Goal: Task Accomplishment & Management: Complete application form

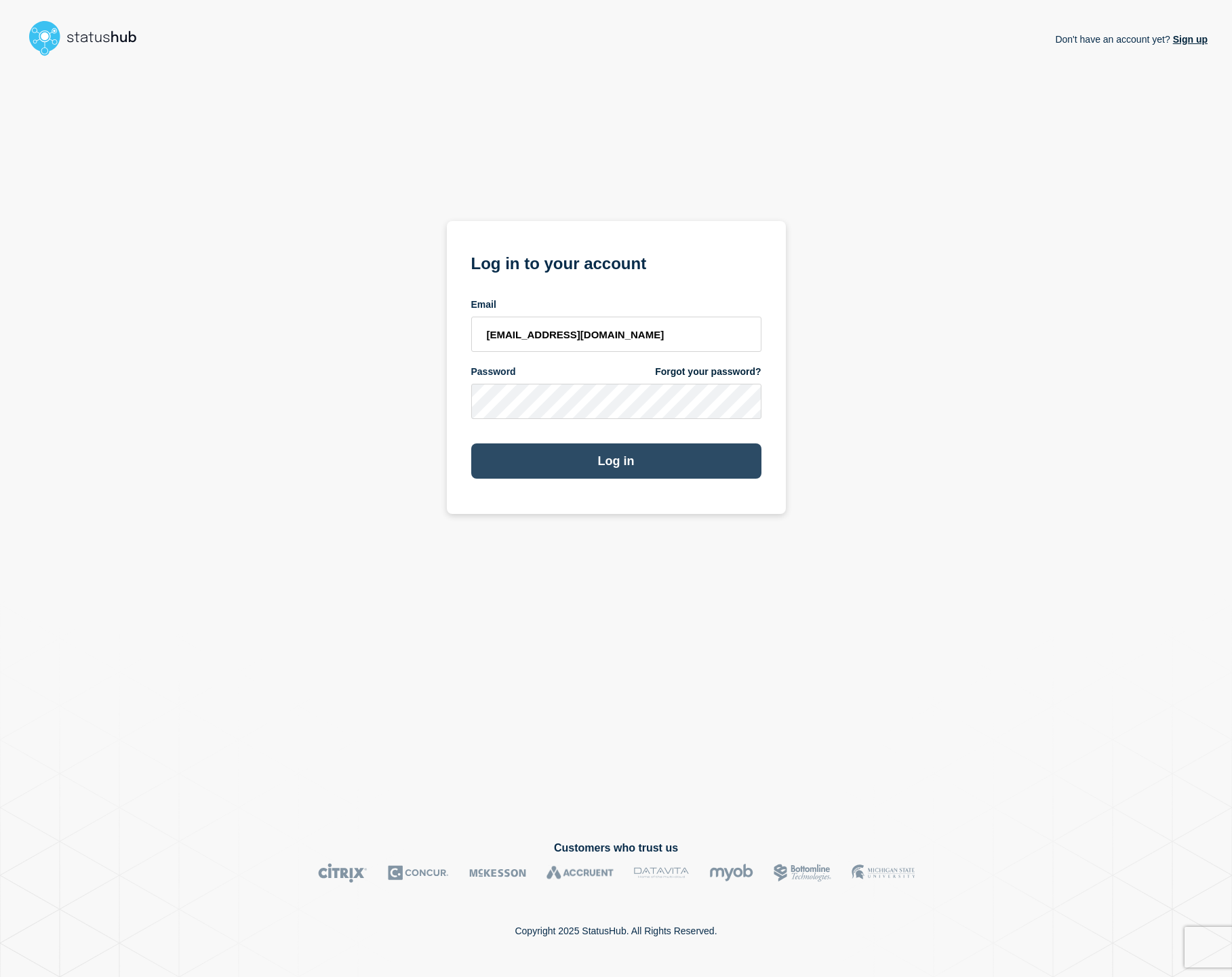
click at [561, 470] on button "Log in" at bounding box center [616, 461] width 290 height 35
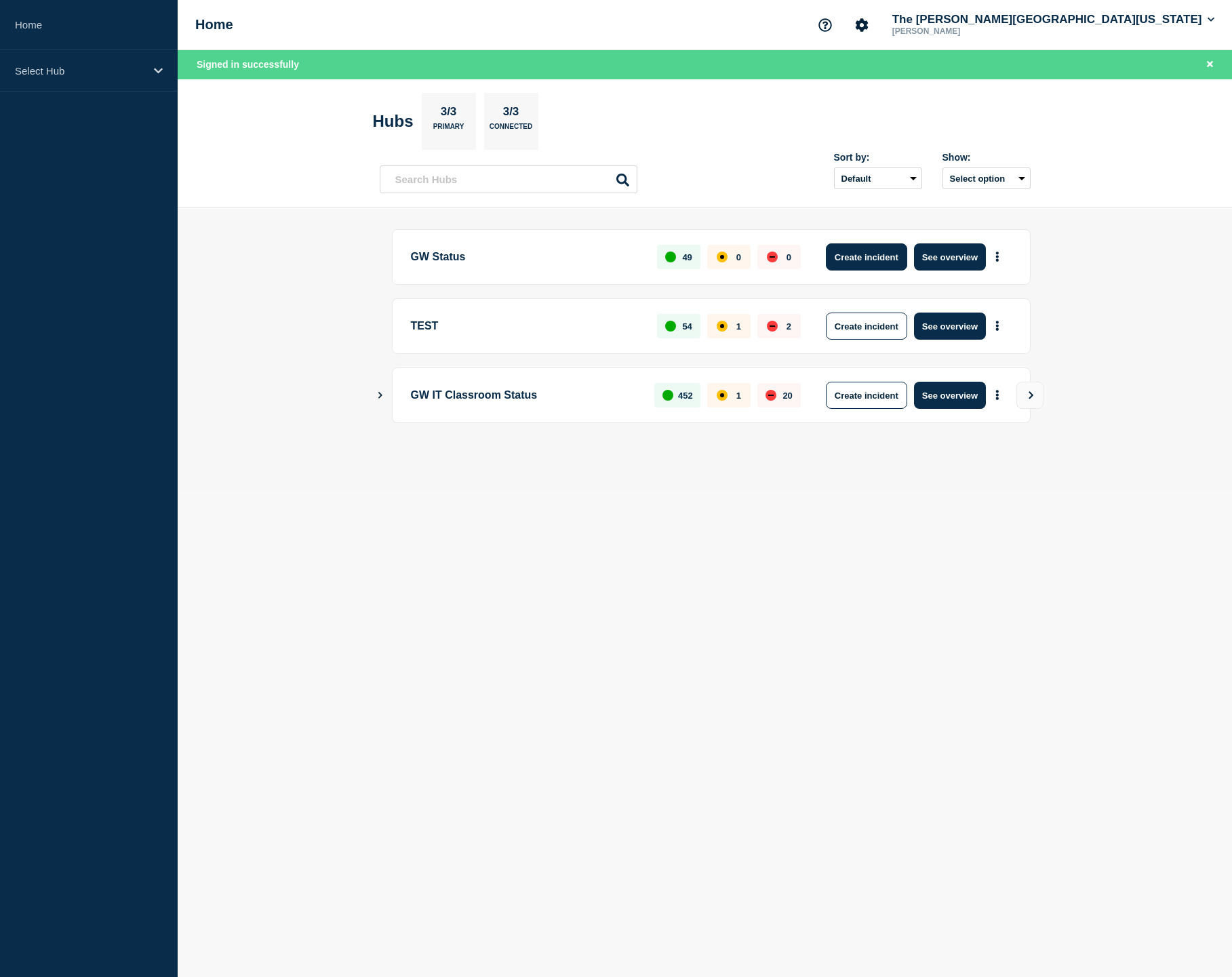
click at [865, 267] on button "Create incident" at bounding box center [866, 257] width 81 height 27
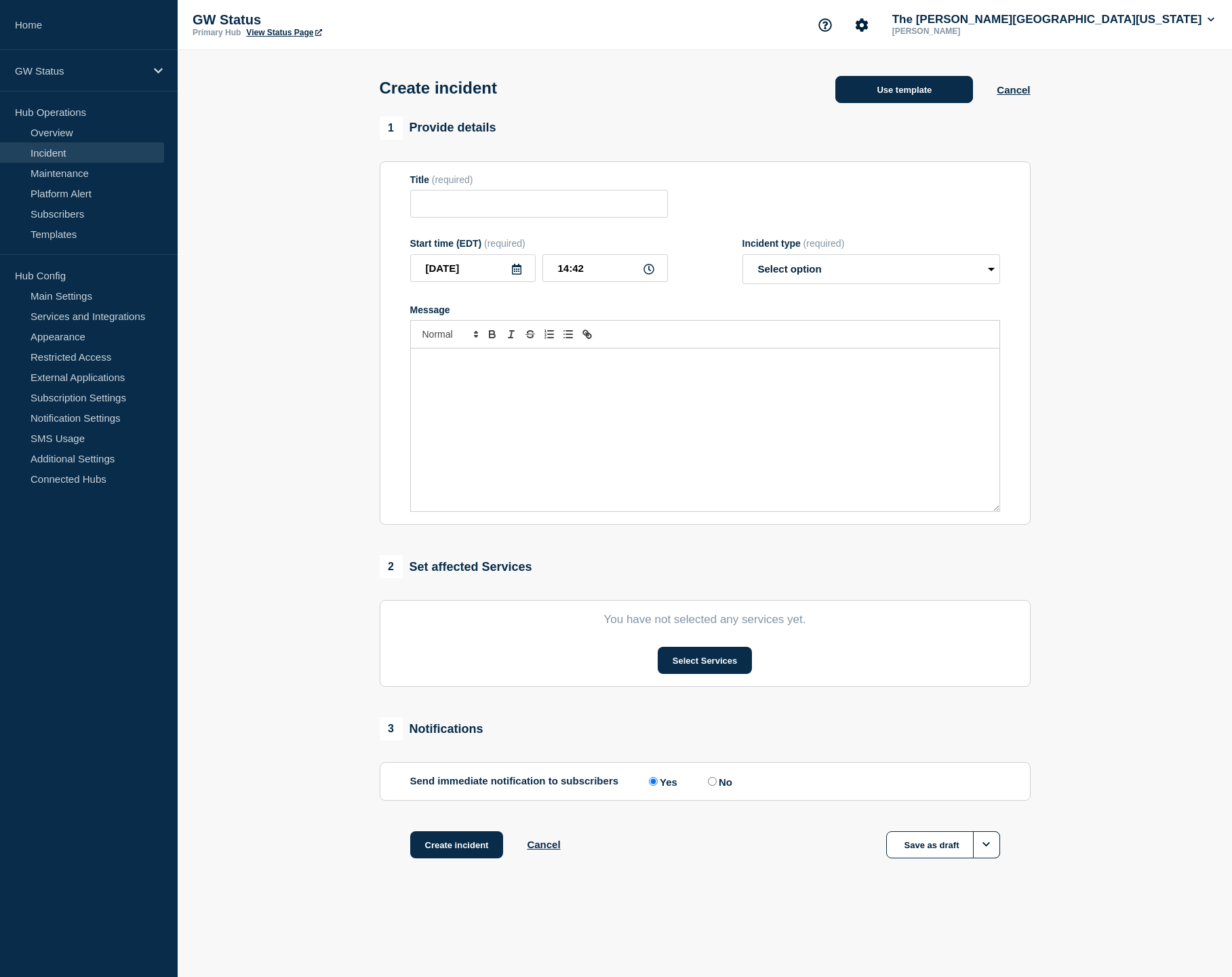
click at [908, 103] on button "Use template" at bounding box center [904, 89] width 138 height 27
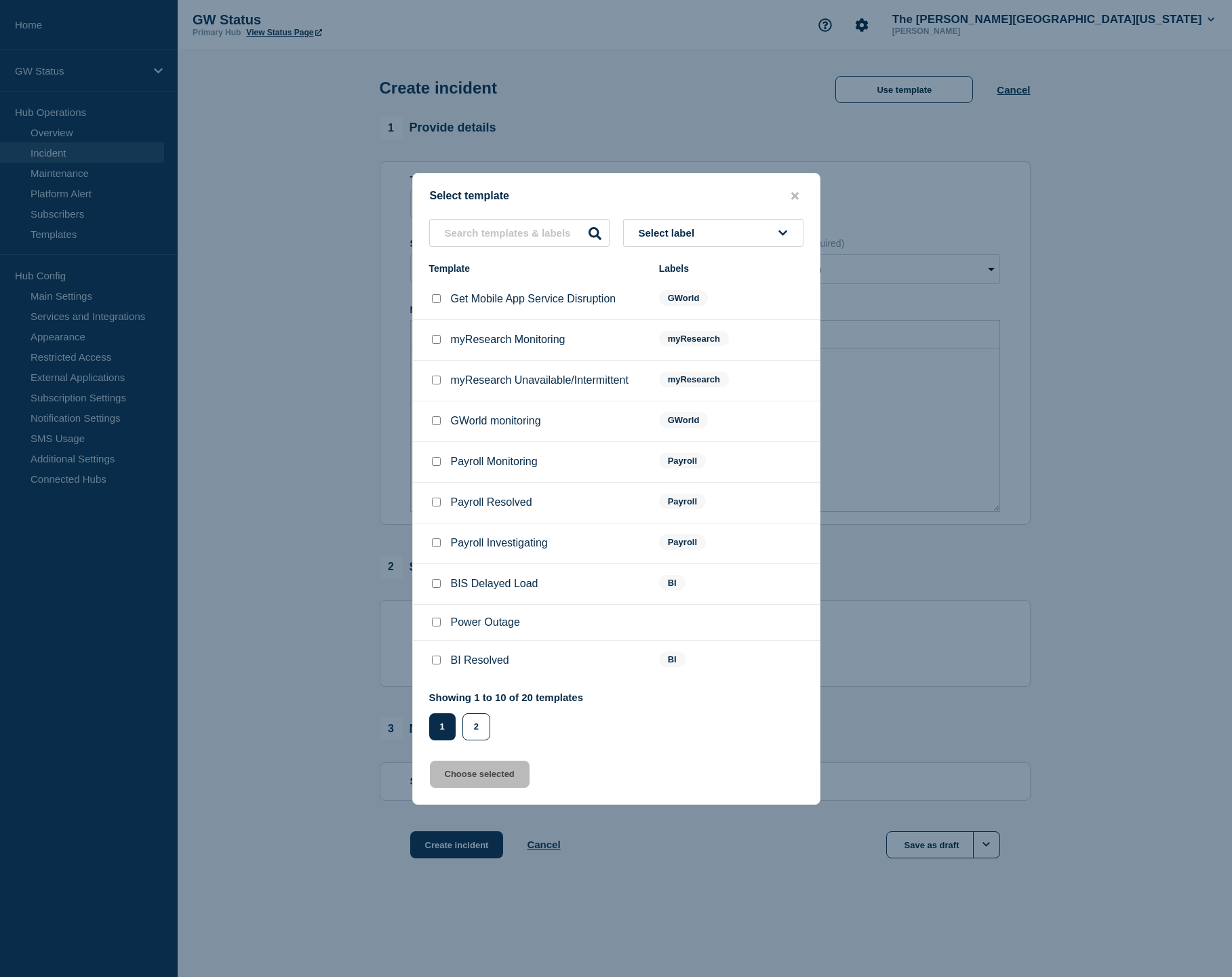
click at [660, 227] on span "Select label" at bounding box center [669, 233] width 62 height 11
click at [660, 300] on button "Generic" at bounding box center [714, 306] width 181 height 27
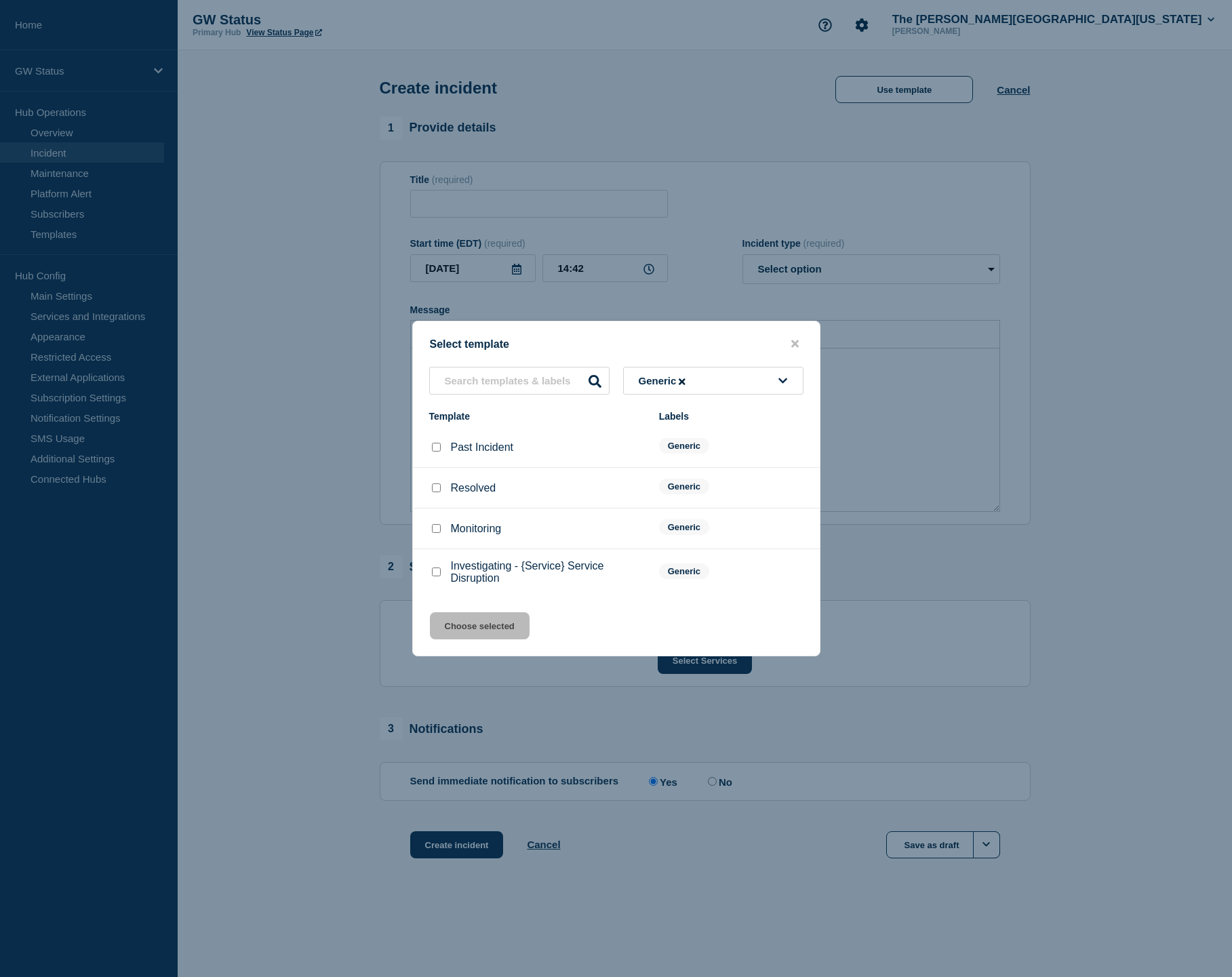
click at [437, 576] on input "Investigating - {Service} Service Disruption checkbox" at bounding box center [436, 572] width 9 height 9
checkbox input "true"
click at [477, 634] on button "Choose selected" at bounding box center [480, 626] width 100 height 27
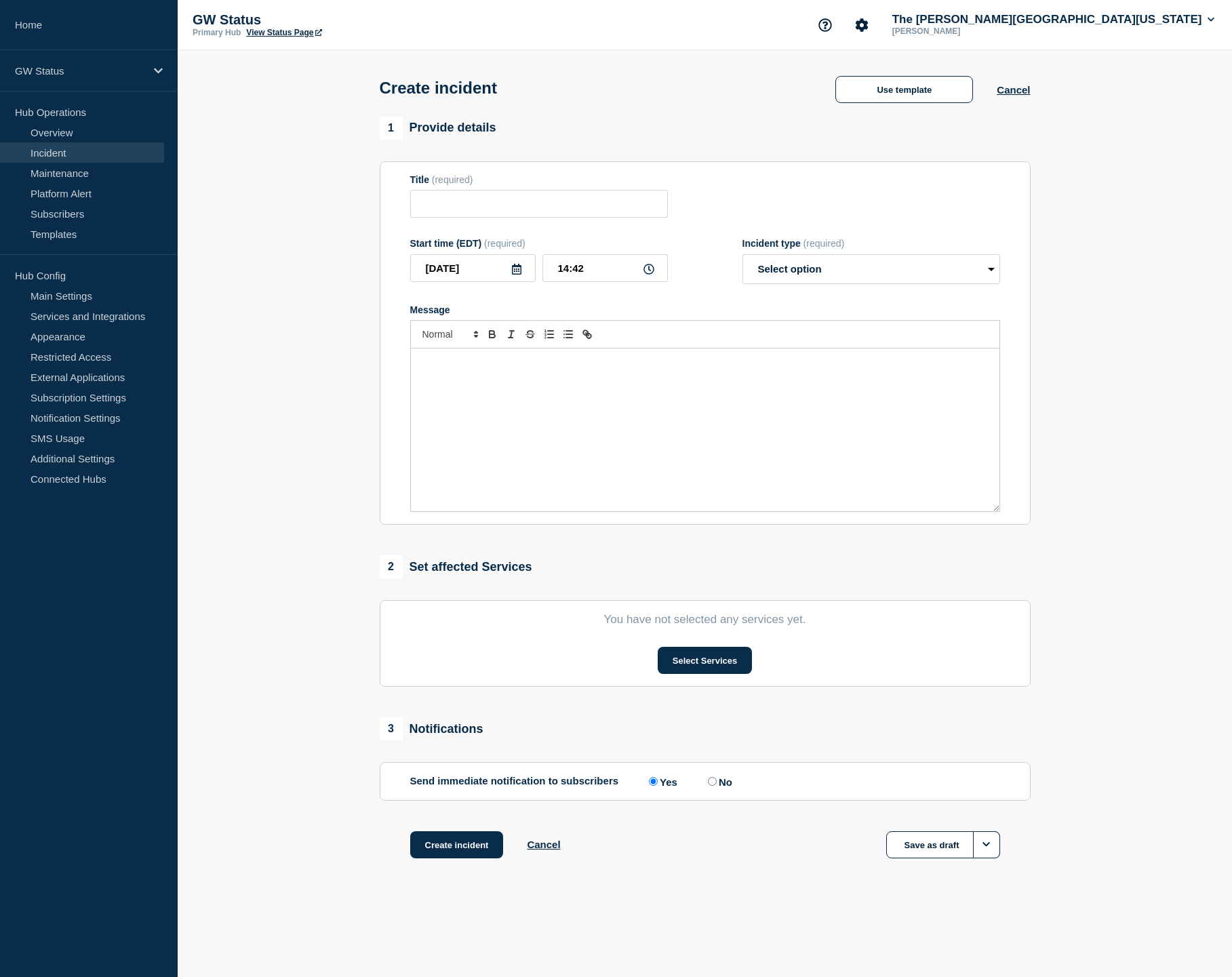
type input "Investigating - {Service} Service Disruption"
select select "investigating"
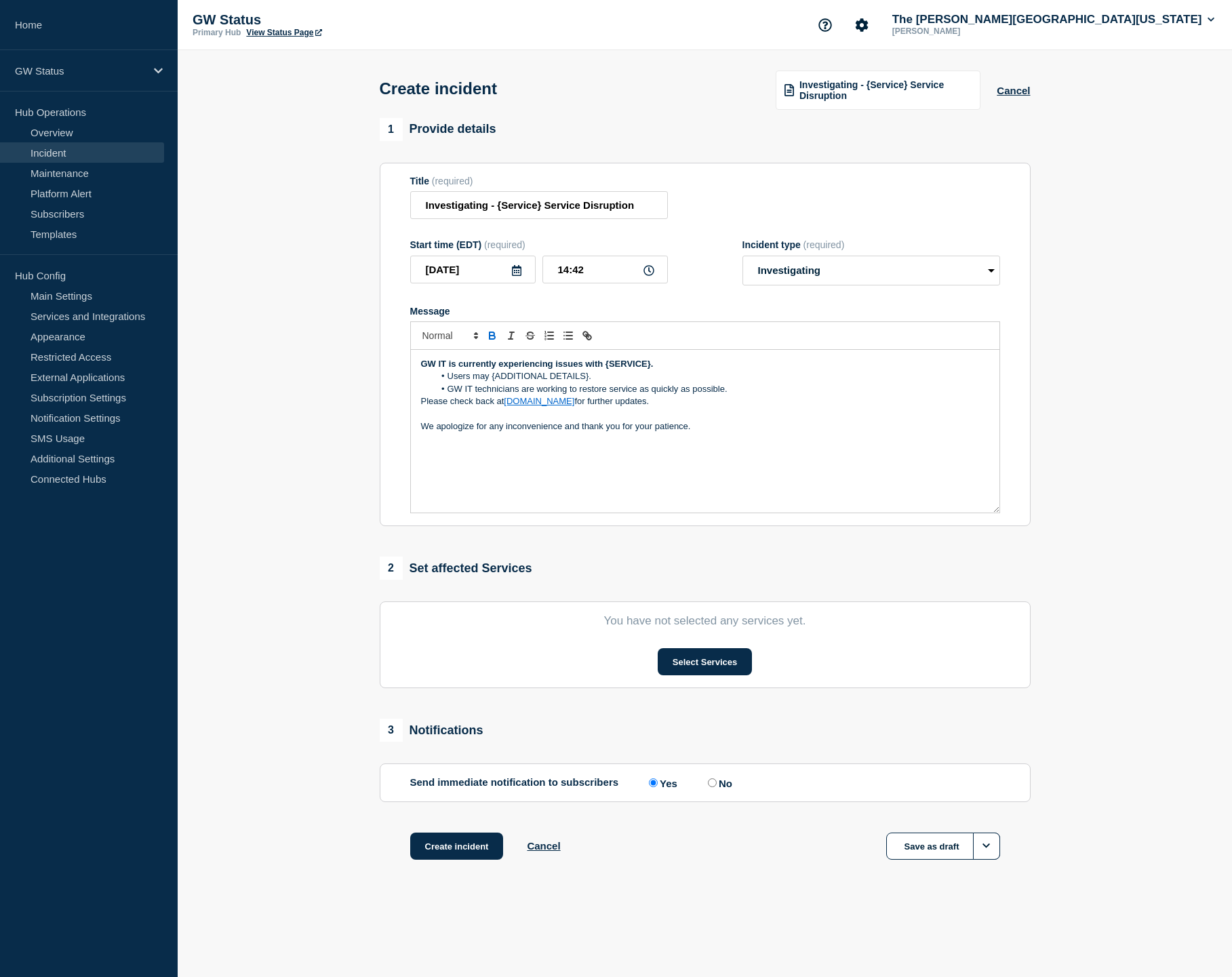
click at [713, 433] on p "We apologize for any inconvenience and thank you for your patience." at bounding box center [705, 426] width 568 height 12
drag, startPoint x: 456, startPoint y: 377, endPoint x: 418, endPoint y: 373, distance: 38.2
click at [418, 373] on div "GW IT is currently experiencing issues with {SERVICE}. Users may {ADDITIONAL DE…" at bounding box center [705, 431] width 589 height 163
drag, startPoint x: 598, startPoint y: 377, endPoint x: 643, endPoint y: 379, distance: 45.0
click at [643, 368] on strong "We are currently experiencing issues with {SERVICE}." at bounding box center [534, 364] width 226 height 10
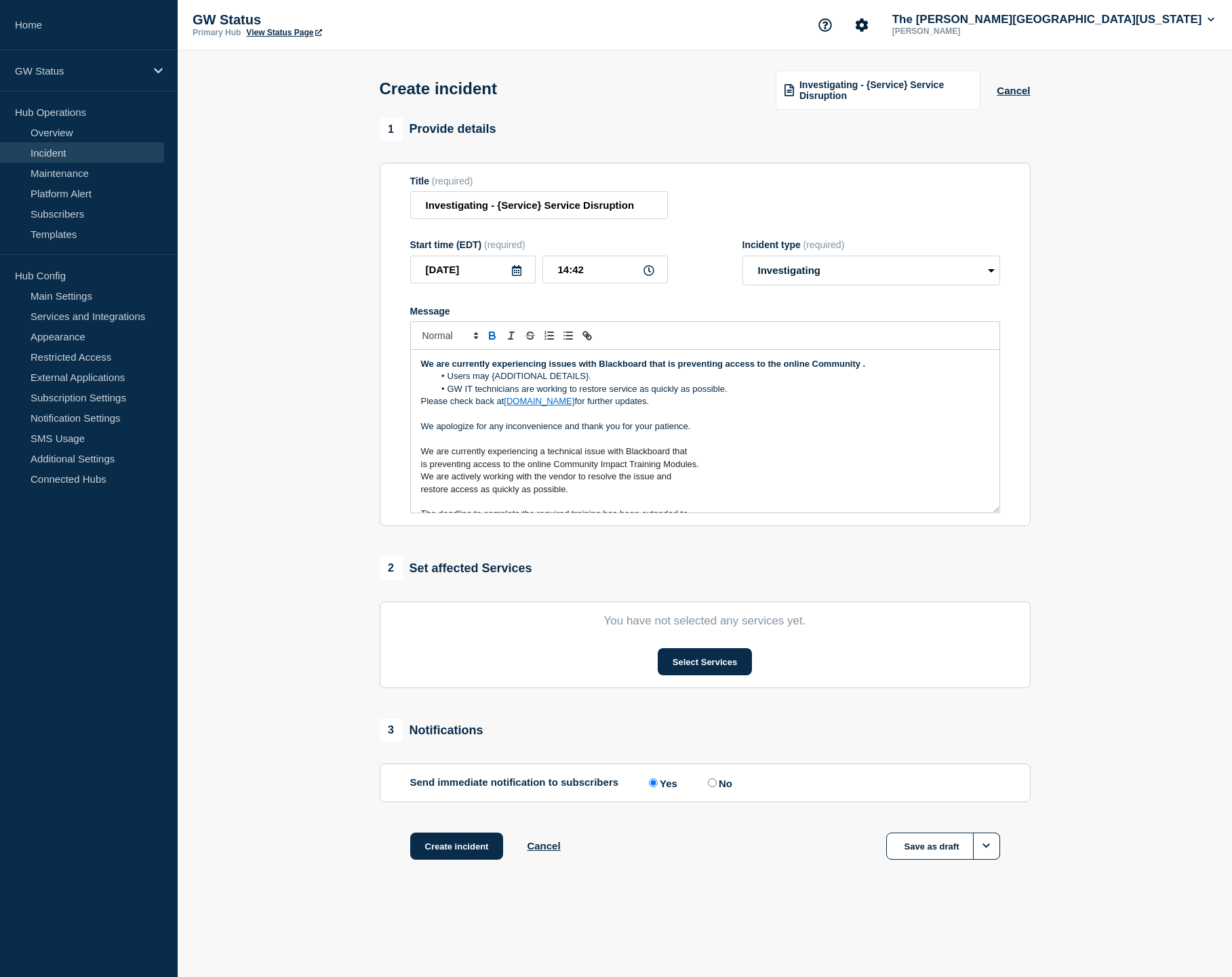
click at [793, 368] on strong "We are currently experiencing issues with Blackboard that is preventing access …" at bounding box center [643, 364] width 445 height 10
click at [835, 368] on strong "We are currently experiencing issues with Blackboard that is preventing access …" at bounding box center [629, 364] width 416 height 10
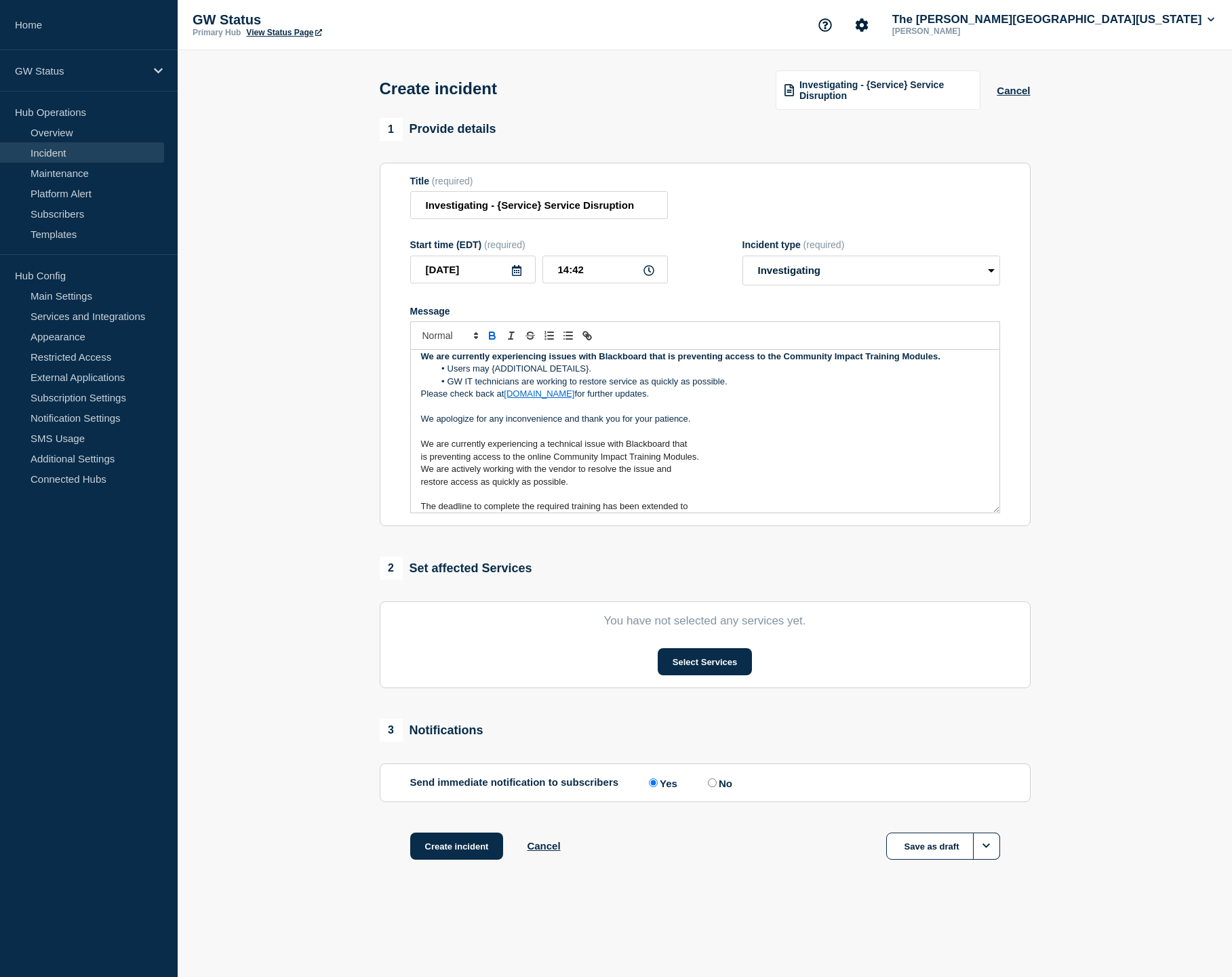
scroll to position [6, 0]
drag, startPoint x: 593, startPoint y: 381, endPoint x: 448, endPoint y: 380, distance: 145.0
click at [448, 376] on li "Users may {ADDITIONAL DETAILS}." at bounding box center [711, 369] width 556 height 12
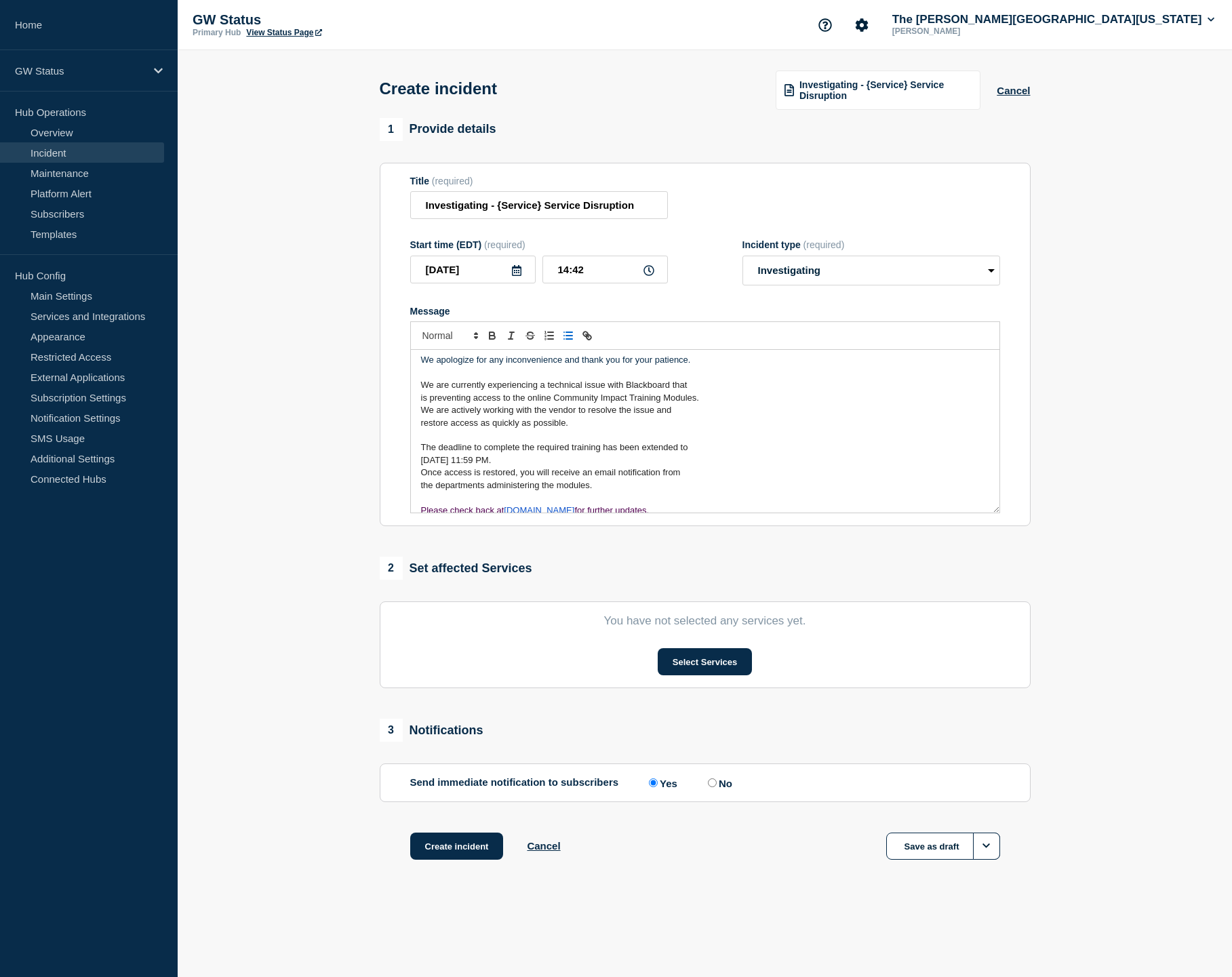
scroll to position [19, 0]
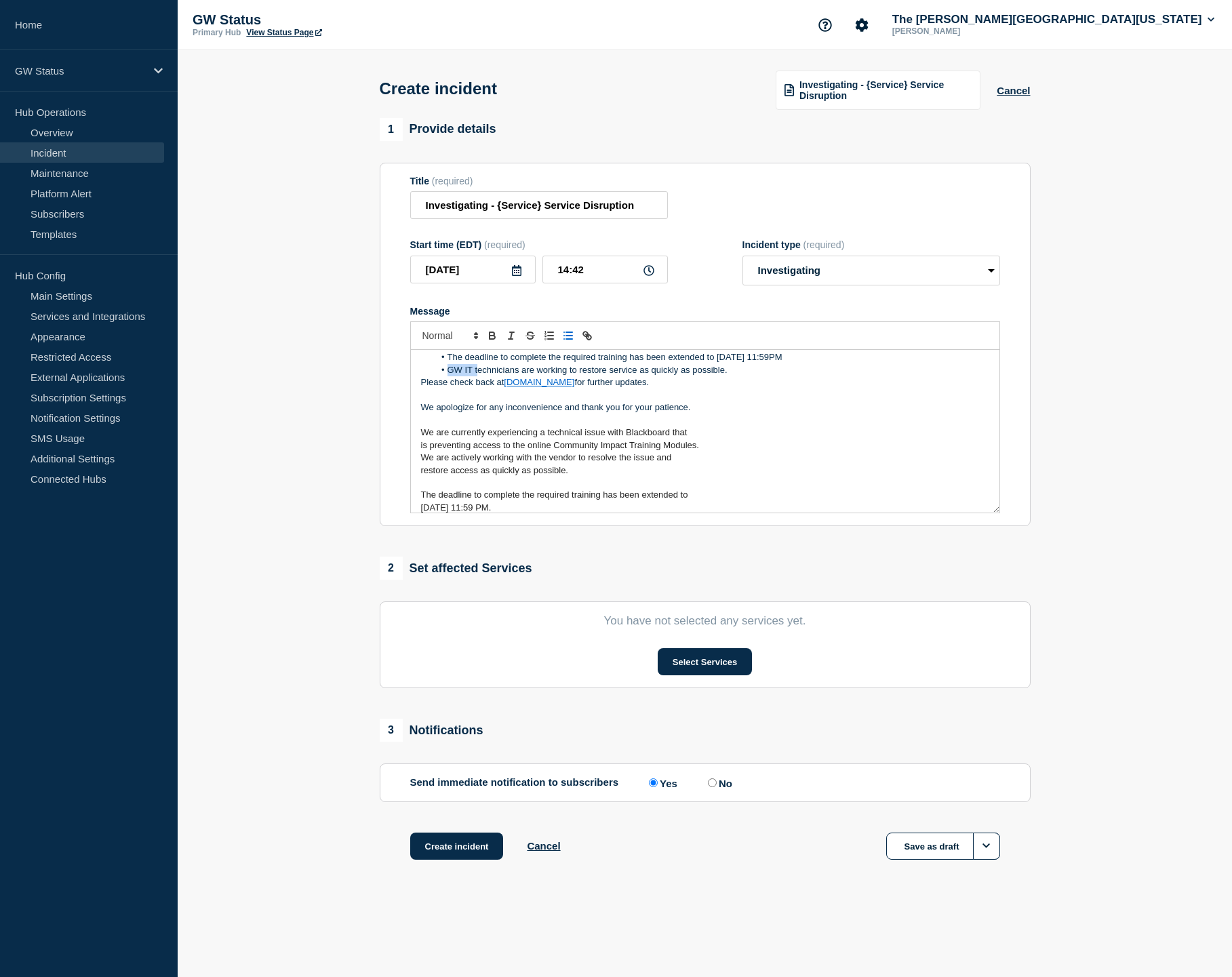
drag, startPoint x: 447, startPoint y: 382, endPoint x: 477, endPoint y: 381, distance: 30.0
click at [477, 376] on li "GW IT technicians are working to restore service as quickly as possible." at bounding box center [711, 370] width 556 height 12
click at [545, 376] on li "Technicians are working to restore service as quickly as possible." at bounding box center [711, 370] width 556 height 12
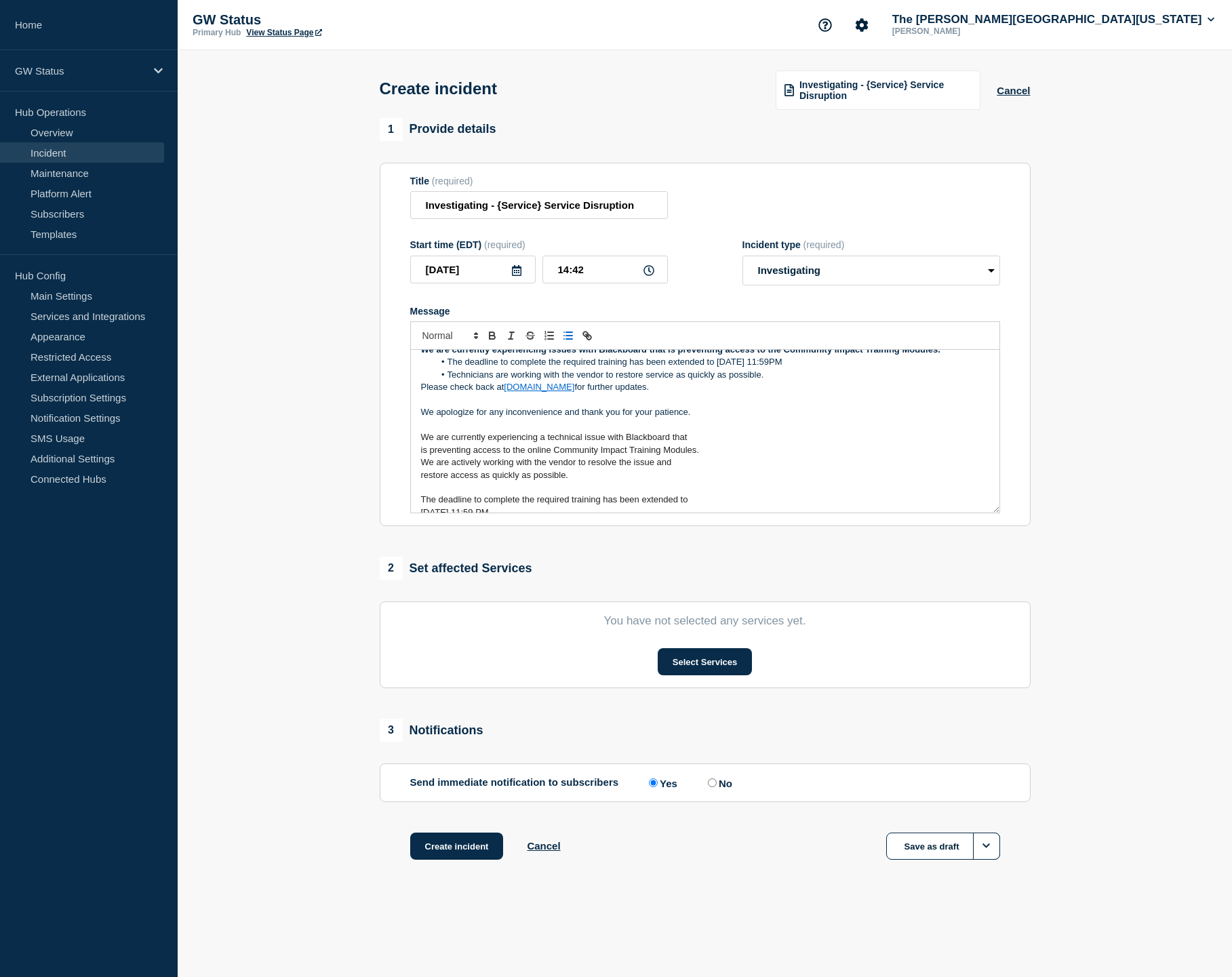
scroll to position [0, 0]
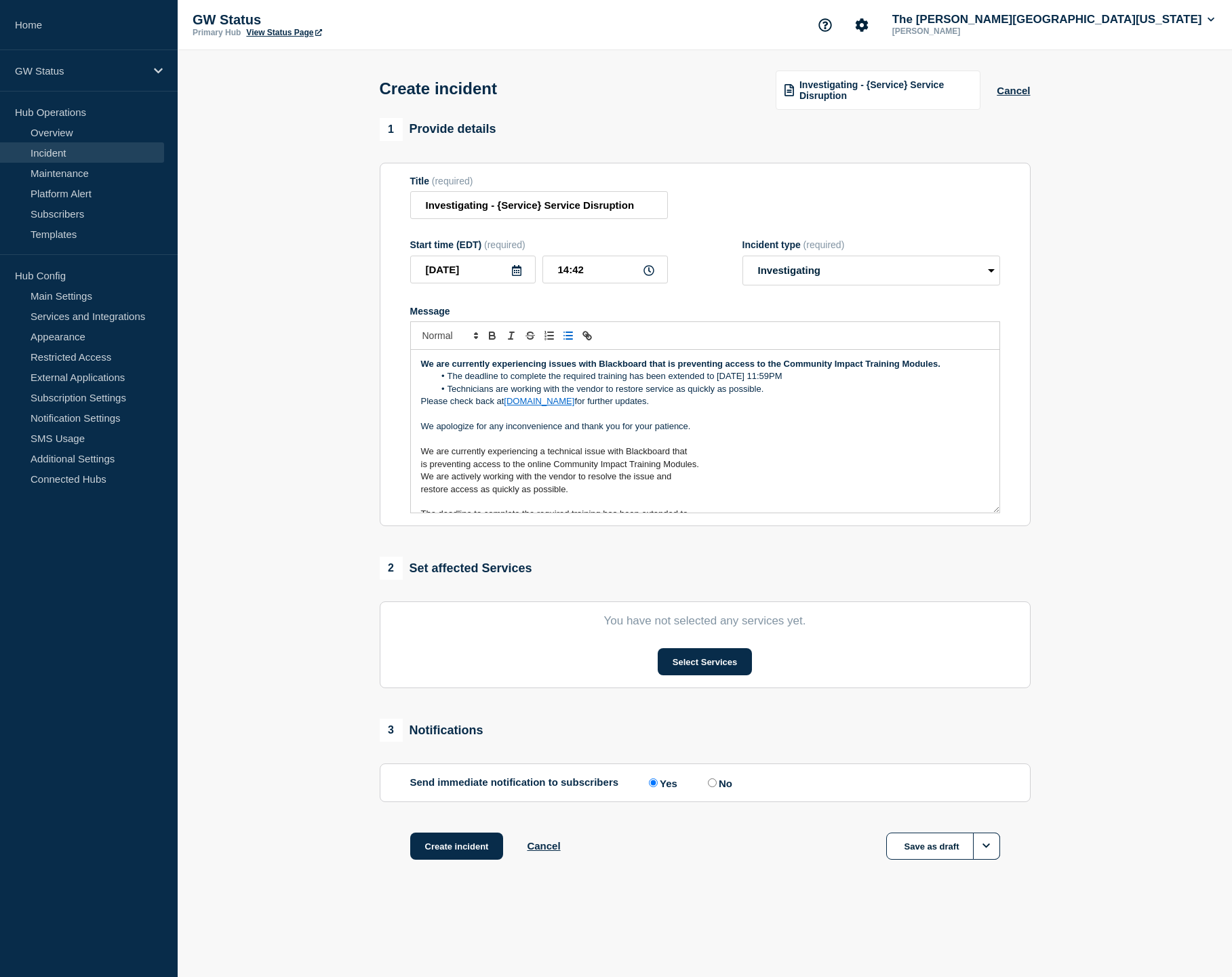
click at [847, 382] on li "The deadline to complete the required training has been extended to Friday, Aug…" at bounding box center [711, 376] width 556 height 12
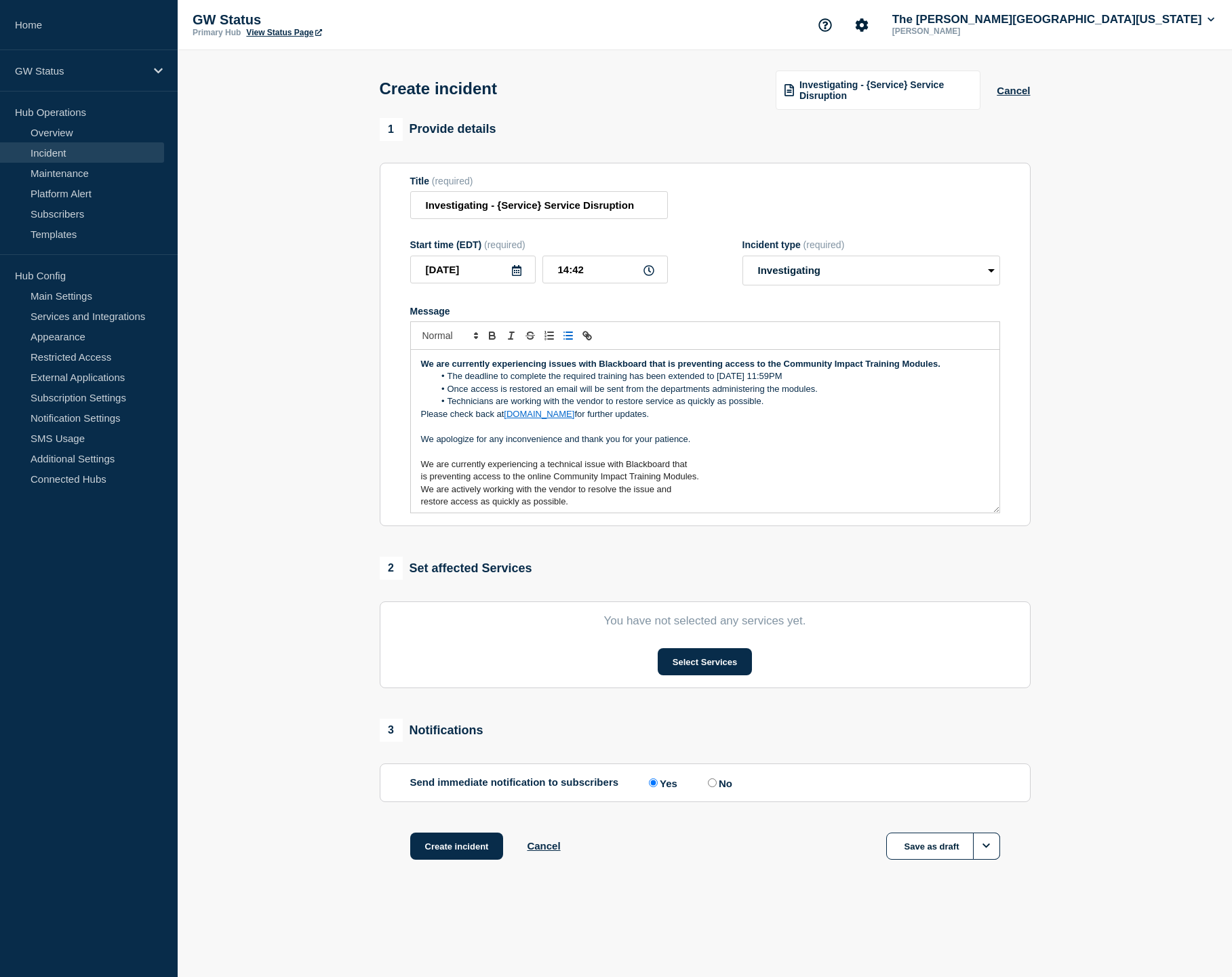
click at [420, 420] on div "We are currently experiencing issues with Blackboard that is preventing access …" at bounding box center [705, 431] width 589 height 163
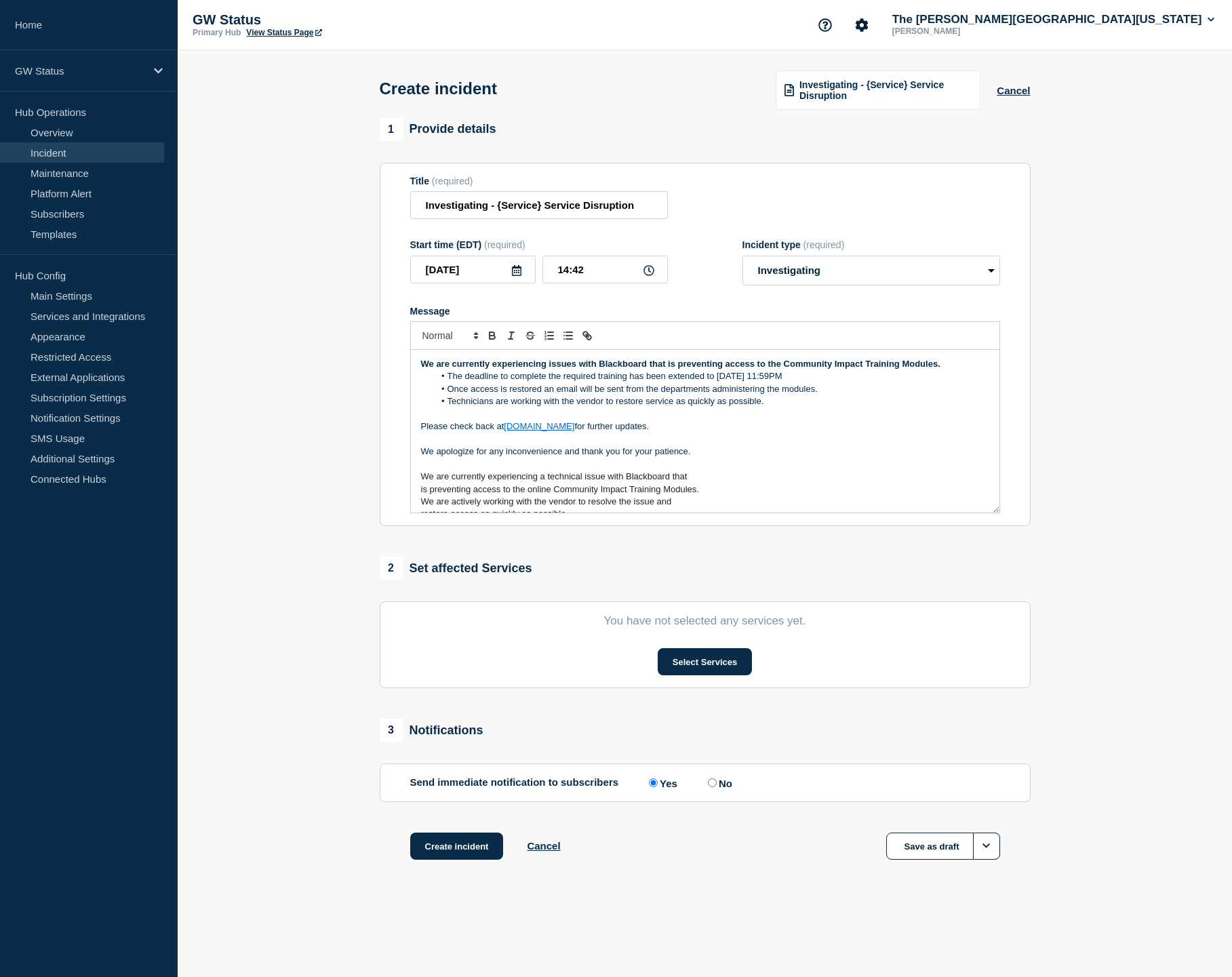
click at [449, 395] on li "Once access is restored an email will be sent from the departments administerin…" at bounding box center [711, 389] width 556 height 12
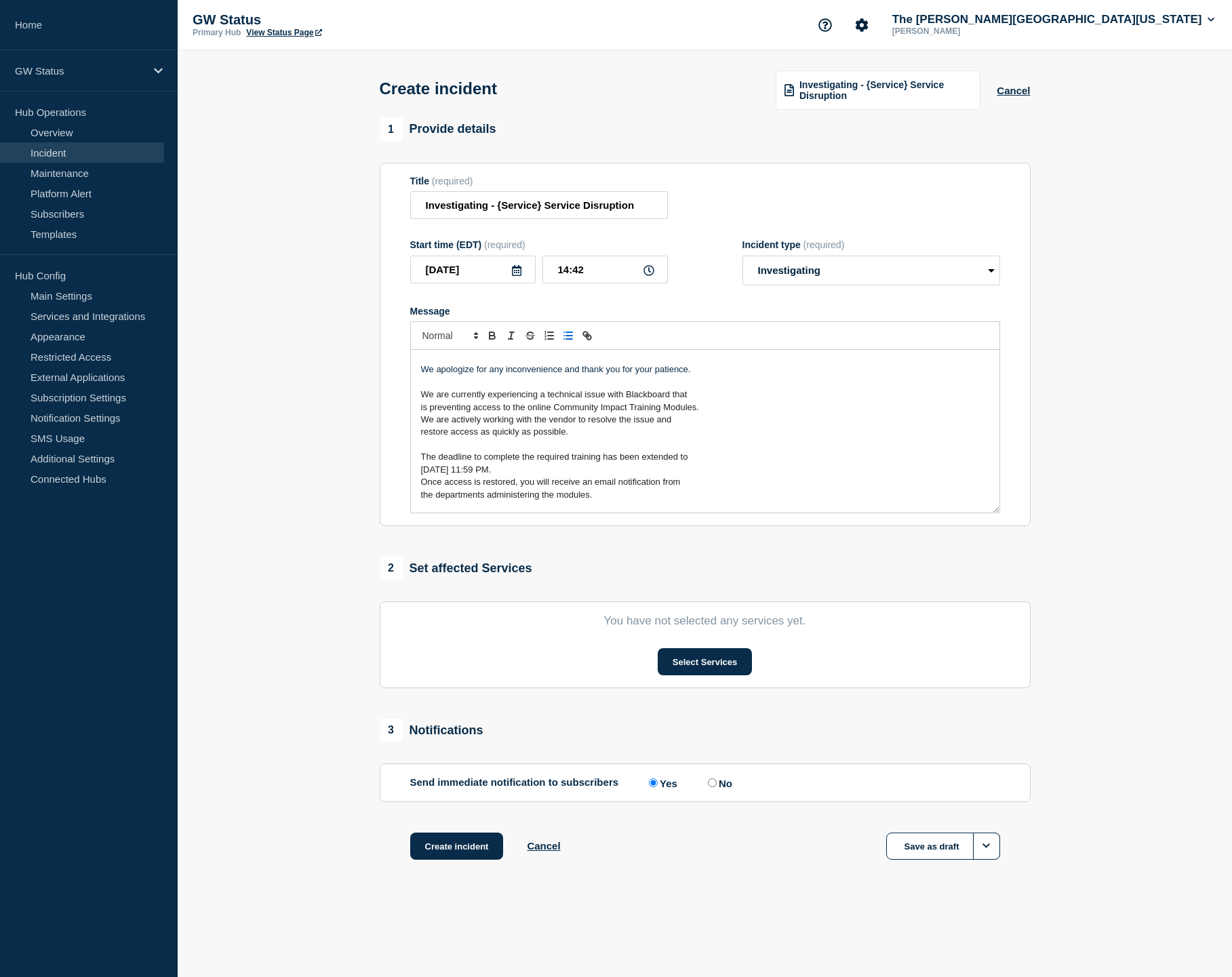
scroll to position [98, 0]
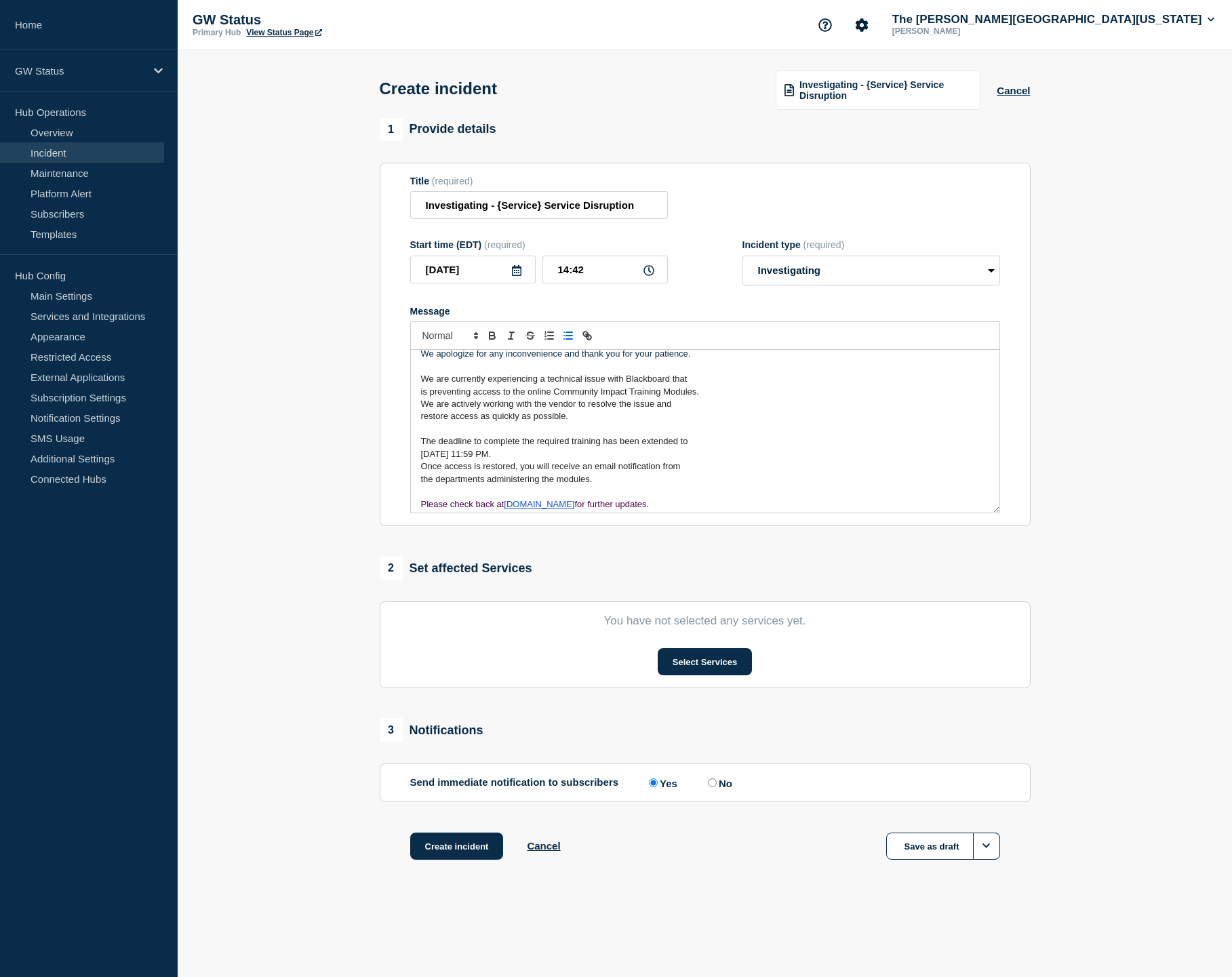
drag, startPoint x: 421, startPoint y: 378, endPoint x: 682, endPoint y: 540, distance: 307.2
click at [682, 540] on div "1 Provide details Title (required) Investigating - {Service} Service Disruption…" at bounding box center [705, 505] width 667 height 776
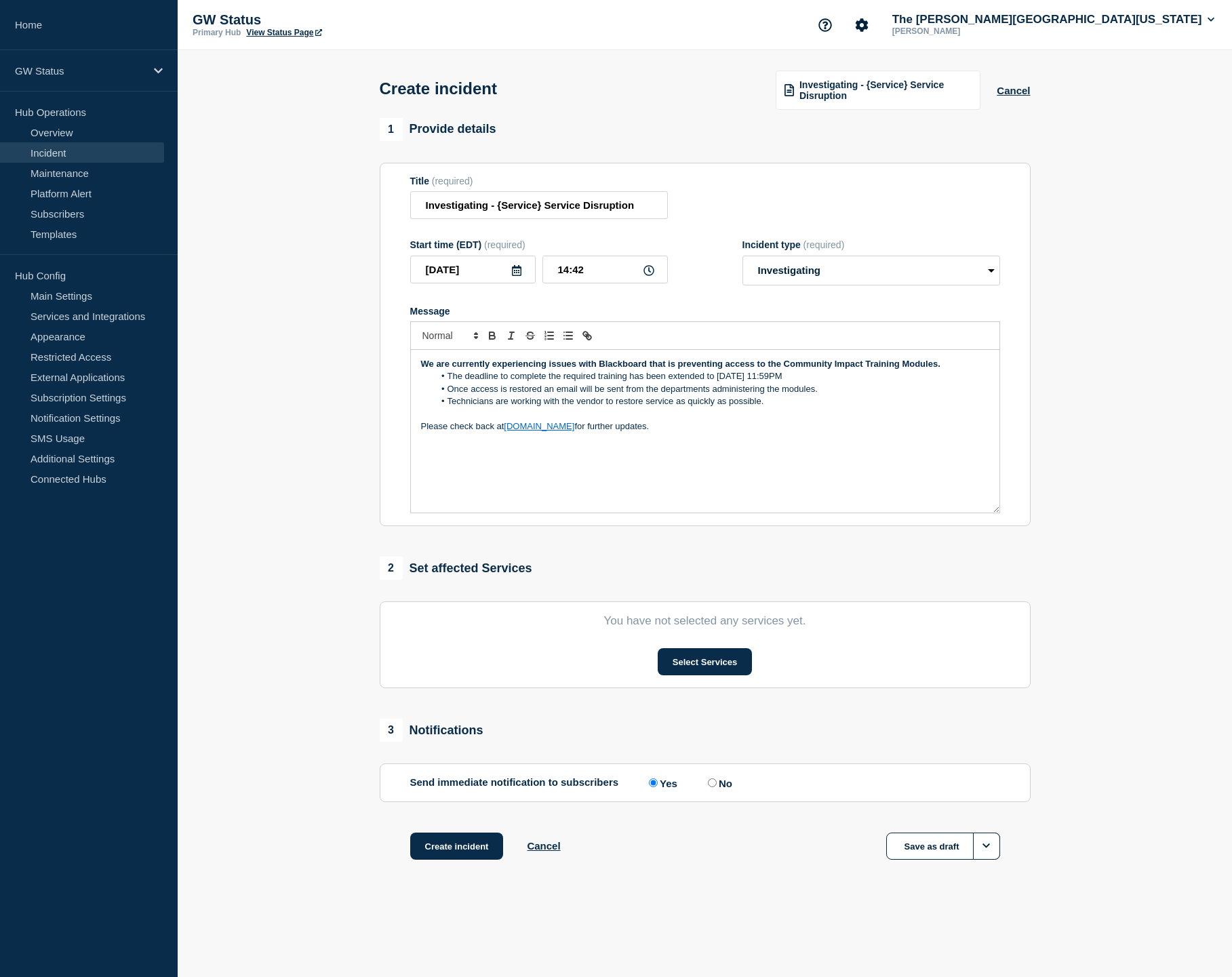
scroll to position [0, 0]
click at [852, 382] on li "The deadline to complete the required training has been extended to Friday, Aug…" at bounding box center [711, 376] width 556 height 12
click at [578, 209] on input "Investigating - {Service} Service Disruption" at bounding box center [539, 205] width 258 height 27
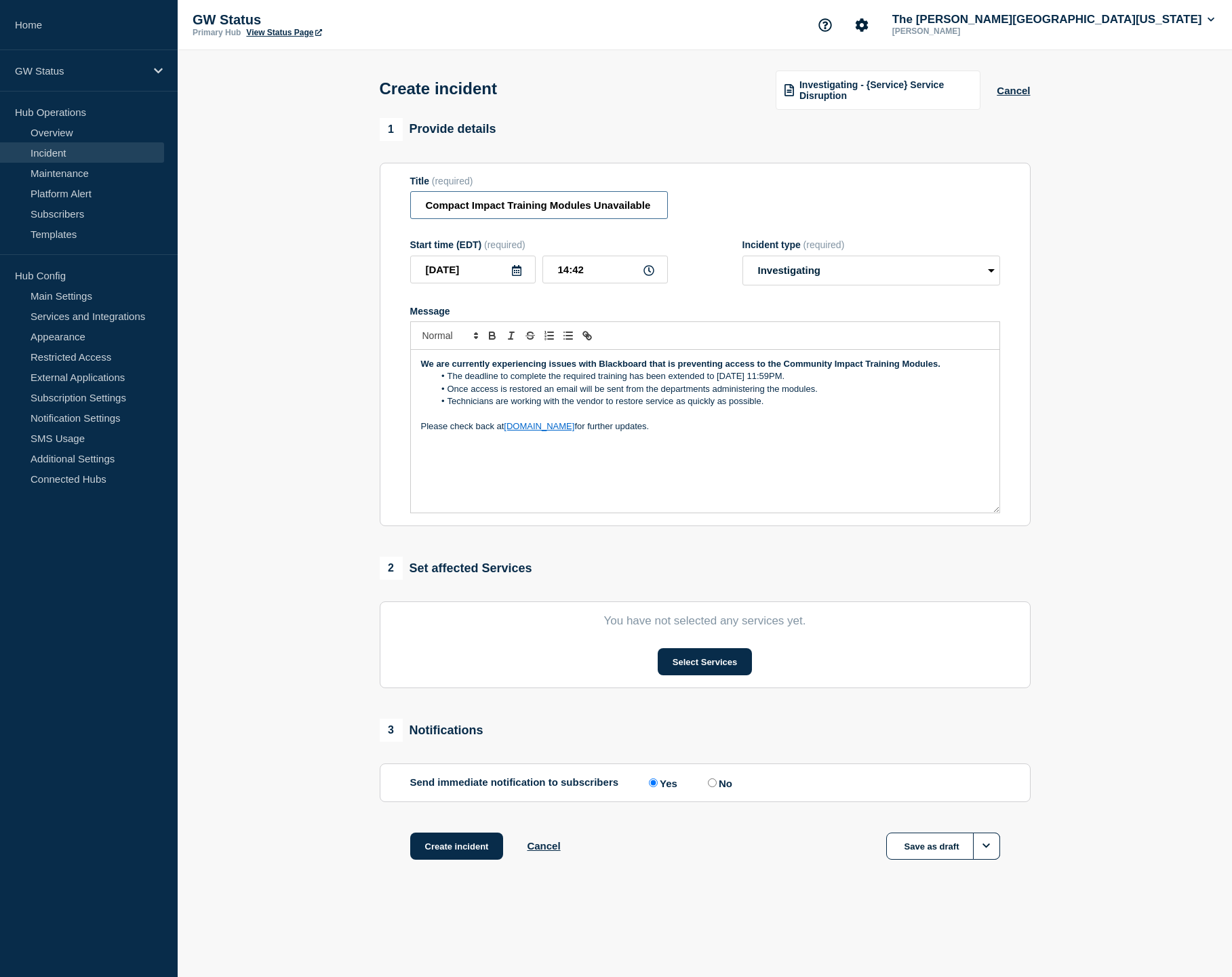
drag, startPoint x: 656, startPoint y: 214, endPoint x: 393, endPoint y: 215, distance: 263.0
click at [393, 215] on section "Title (required) Compact Impact Training Modules Unavailable on Blackboard Star…" at bounding box center [705, 345] width 651 height 364
click at [449, 213] on input "Compact Impact Training Modules Unavailable on Blackboard" at bounding box center [539, 205] width 258 height 27
type input "Community Impact Training Modules Unavailable on Blackboard"
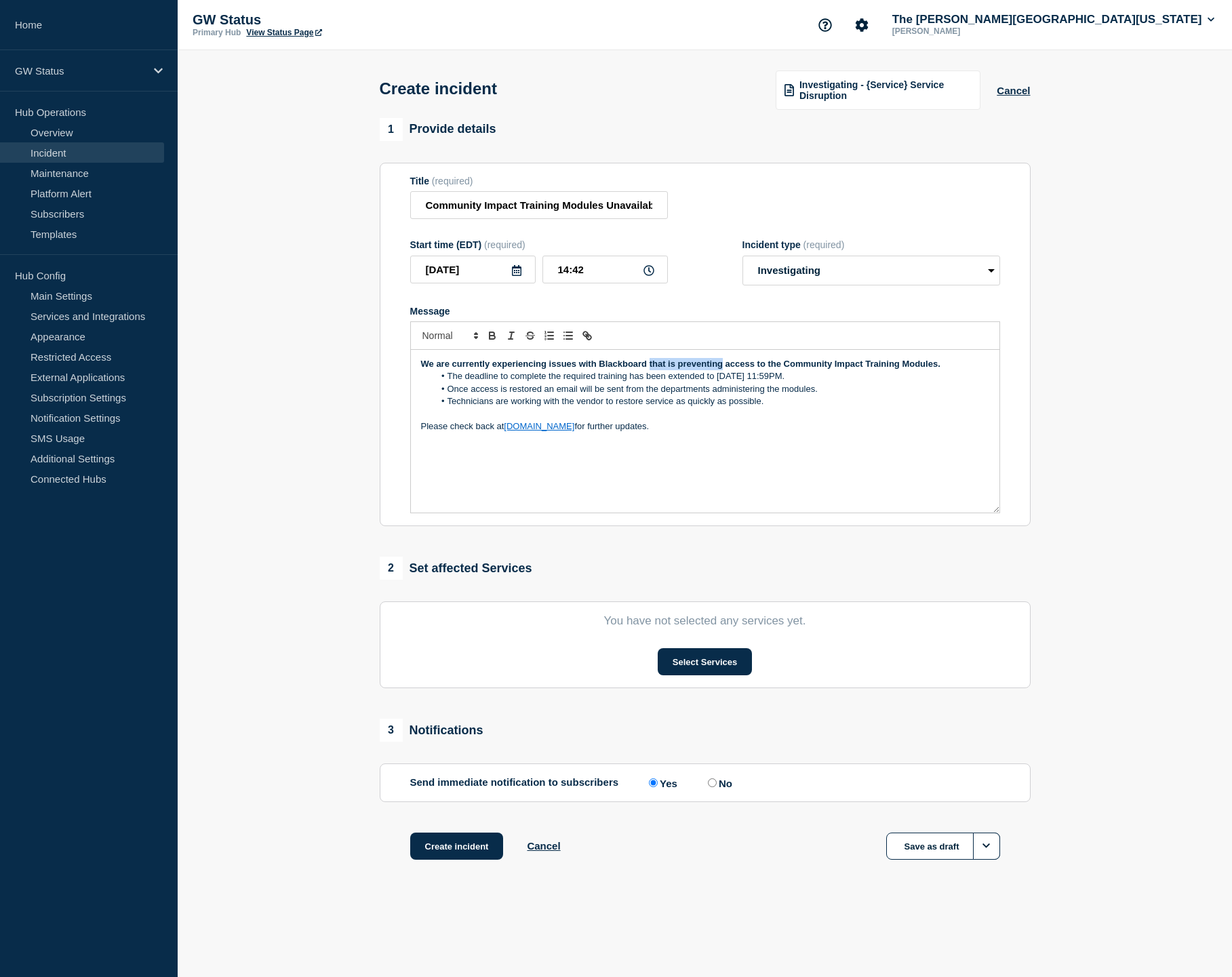
drag, startPoint x: 649, startPoint y: 377, endPoint x: 722, endPoint y: 380, distance: 73.1
click at [722, 368] on strong "We are currently experiencing issues with Blackboard that is preventing access …" at bounding box center [681, 364] width 519 height 10
click at [752, 407] on li "Technicians are working with the vendor to restore service as quickly as possib…" at bounding box center [711, 401] width 556 height 12
drag, startPoint x: 707, startPoint y: 440, endPoint x: 410, endPoint y: 376, distance: 303.8
click at [410, 376] on div "We are currently experiencing issues with Blackboard access to the Community Im…" at bounding box center [705, 431] width 590 height 164
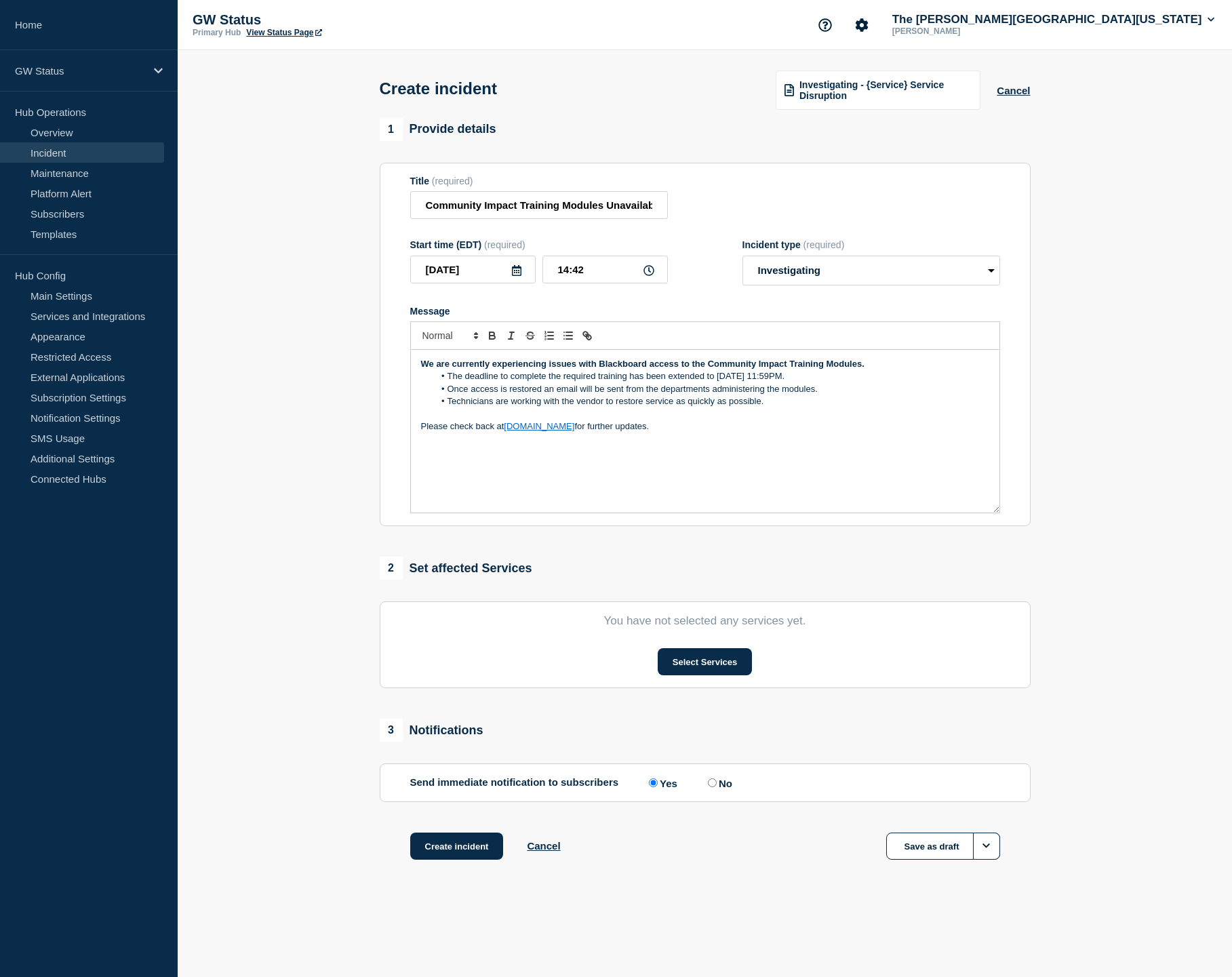
copy div "We are currently experiencing issues with Blackboard access to the Community Im…"
click at [709, 676] on button "Select Services" at bounding box center [705, 662] width 94 height 27
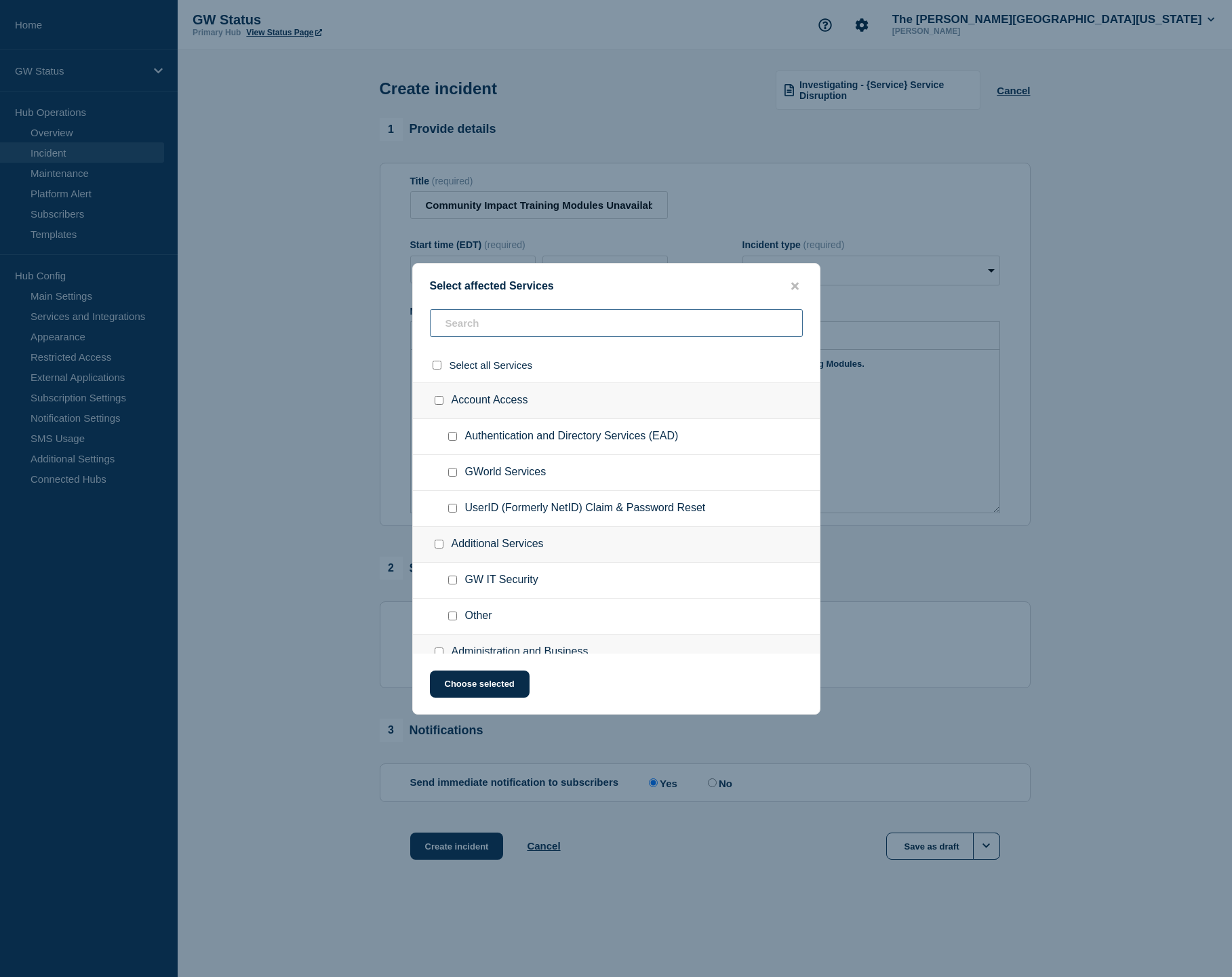
click at [622, 331] on input "text" at bounding box center [616, 322] width 373 height 27
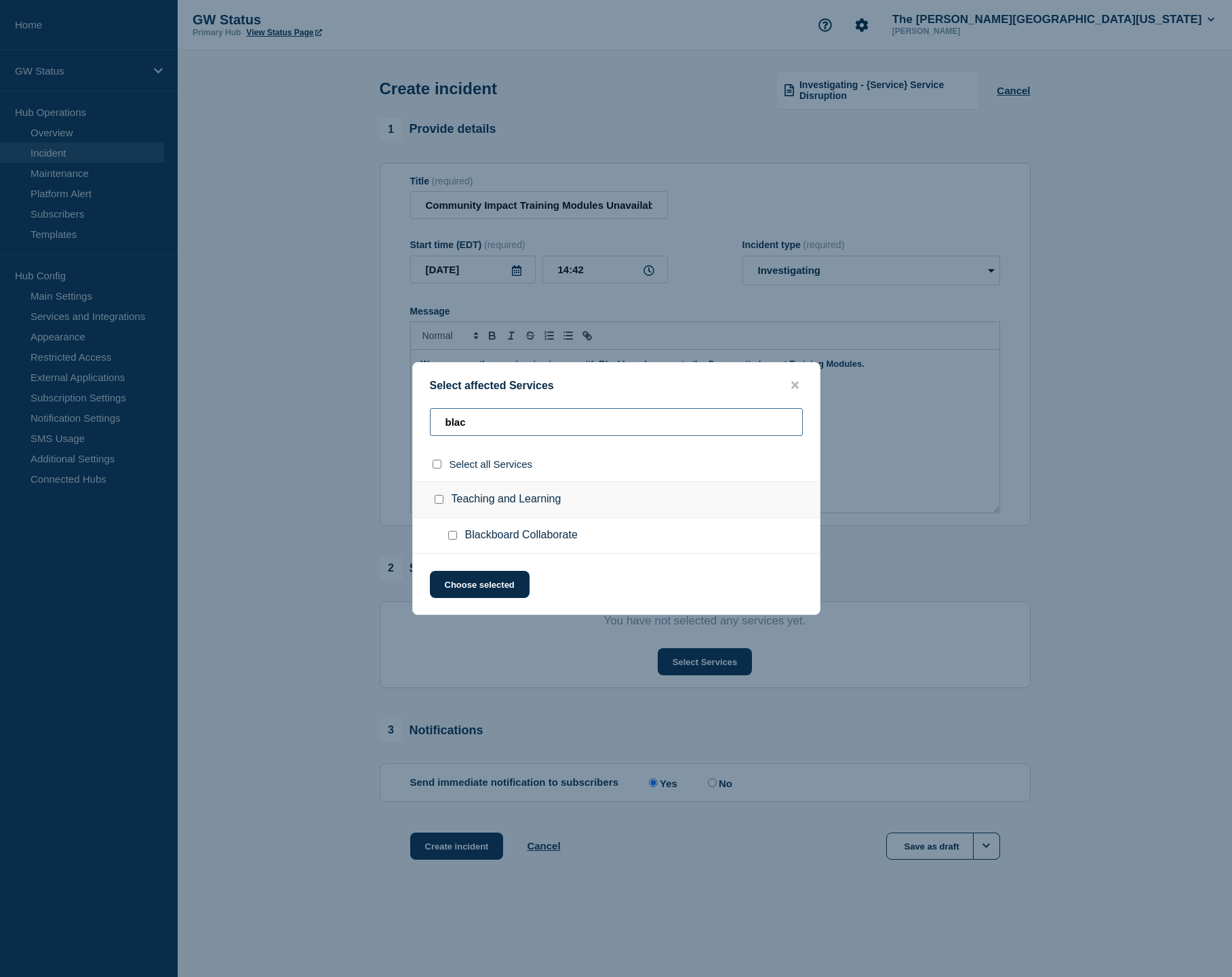
type input "black"
drag, startPoint x: 622, startPoint y: 331, endPoint x: 452, endPoint y: 539, distance: 268.6
click at [452, 539] on input "Blackboard Collaborate checkbox" at bounding box center [452, 534] width 9 height 9
checkbox input "true"
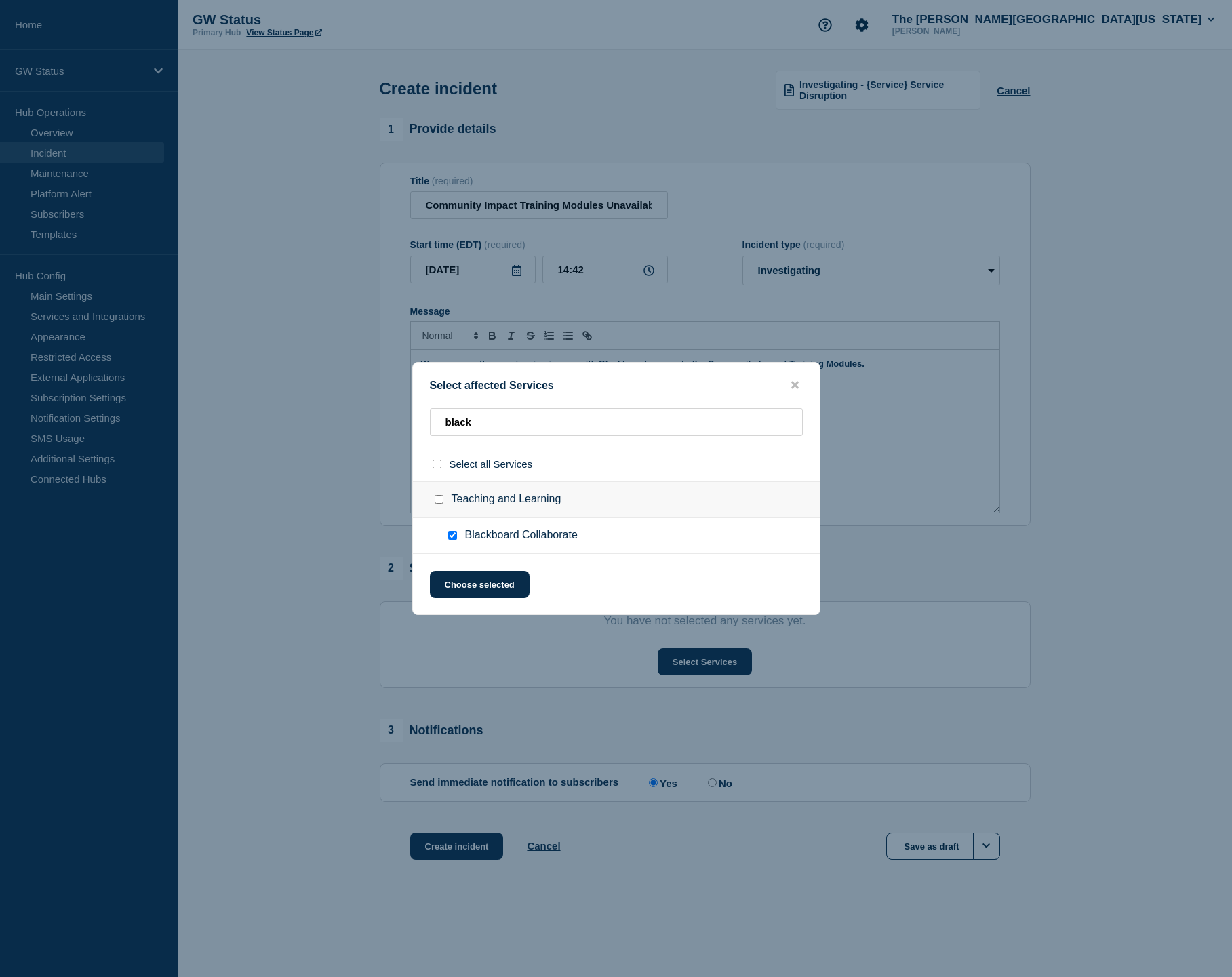
checkbox input "true"
click at [481, 595] on button "Choose selected" at bounding box center [480, 584] width 100 height 27
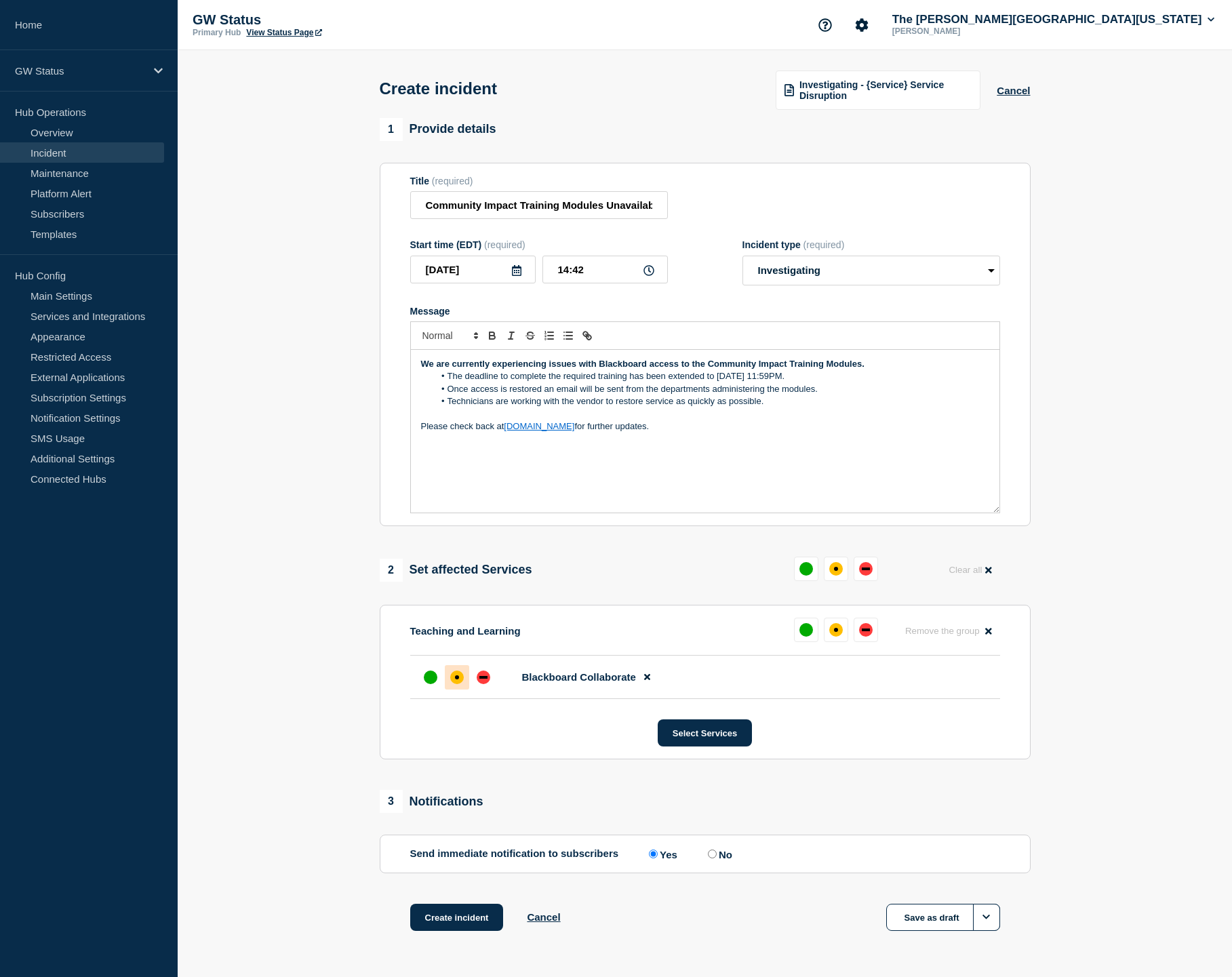
click at [460, 684] on div "affected" at bounding box center [456, 677] width 14 height 14
click at [286, 582] on section "1 Provide details Title (required) Community Impact Training Modules Unavailabl…" at bounding box center [705, 541] width 1055 height 847
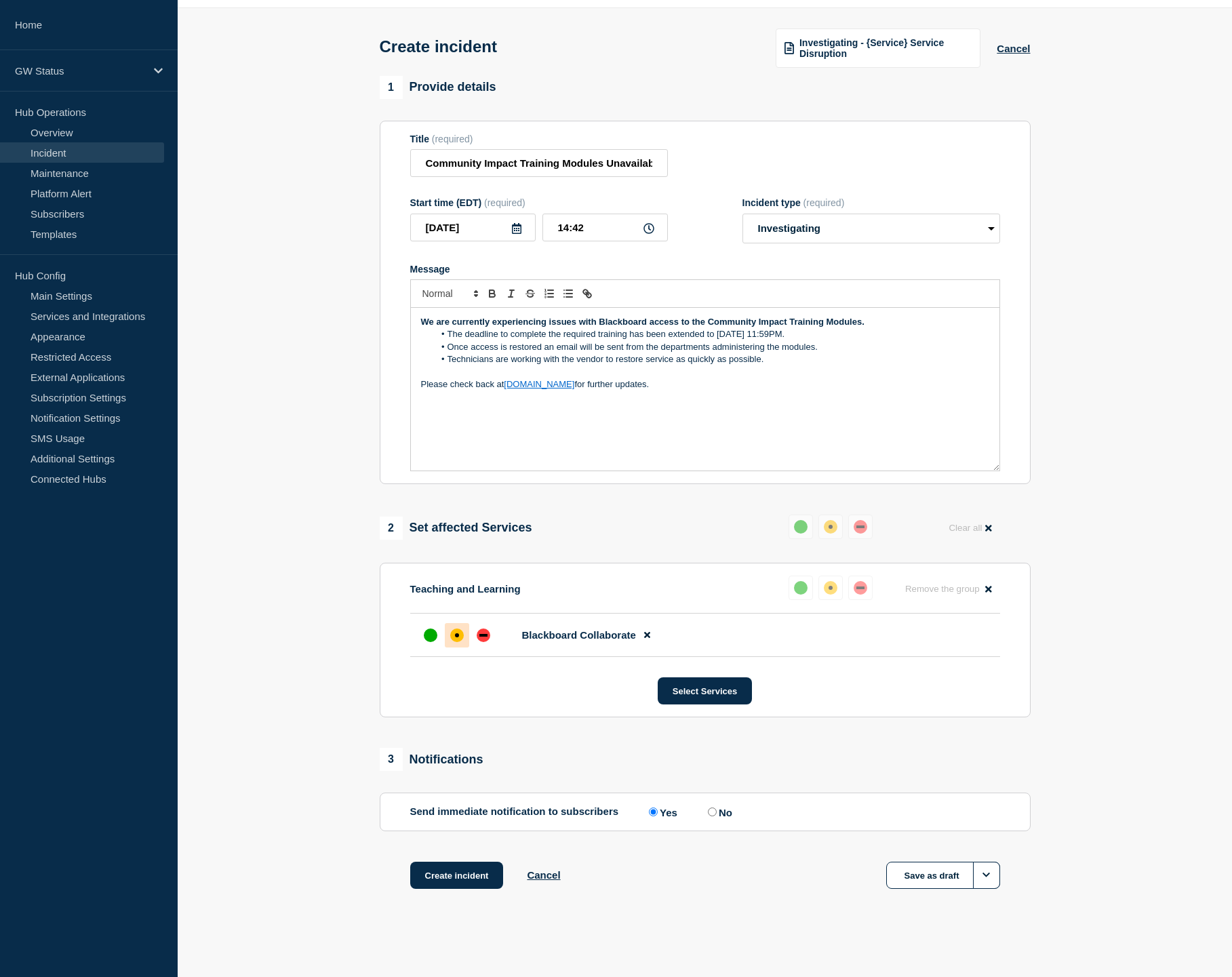
scroll to position [55, 0]
drag, startPoint x: 492, startPoint y: 163, endPoint x: 708, endPoint y: 159, distance: 216.0
click at [708, 159] on div "Title (required) Community Impact Training Modules Unavailable on Blackboard" at bounding box center [705, 156] width 590 height 44
drag, startPoint x: 599, startPoint y: 321, endPoint x: 689, endPoint y: 321, distance: 90.0
click at [689, 321] on strong "We are currently experiencing issues with Blackboard access to the Community Im…" at bounding box center [643, 322] width 443 height 10
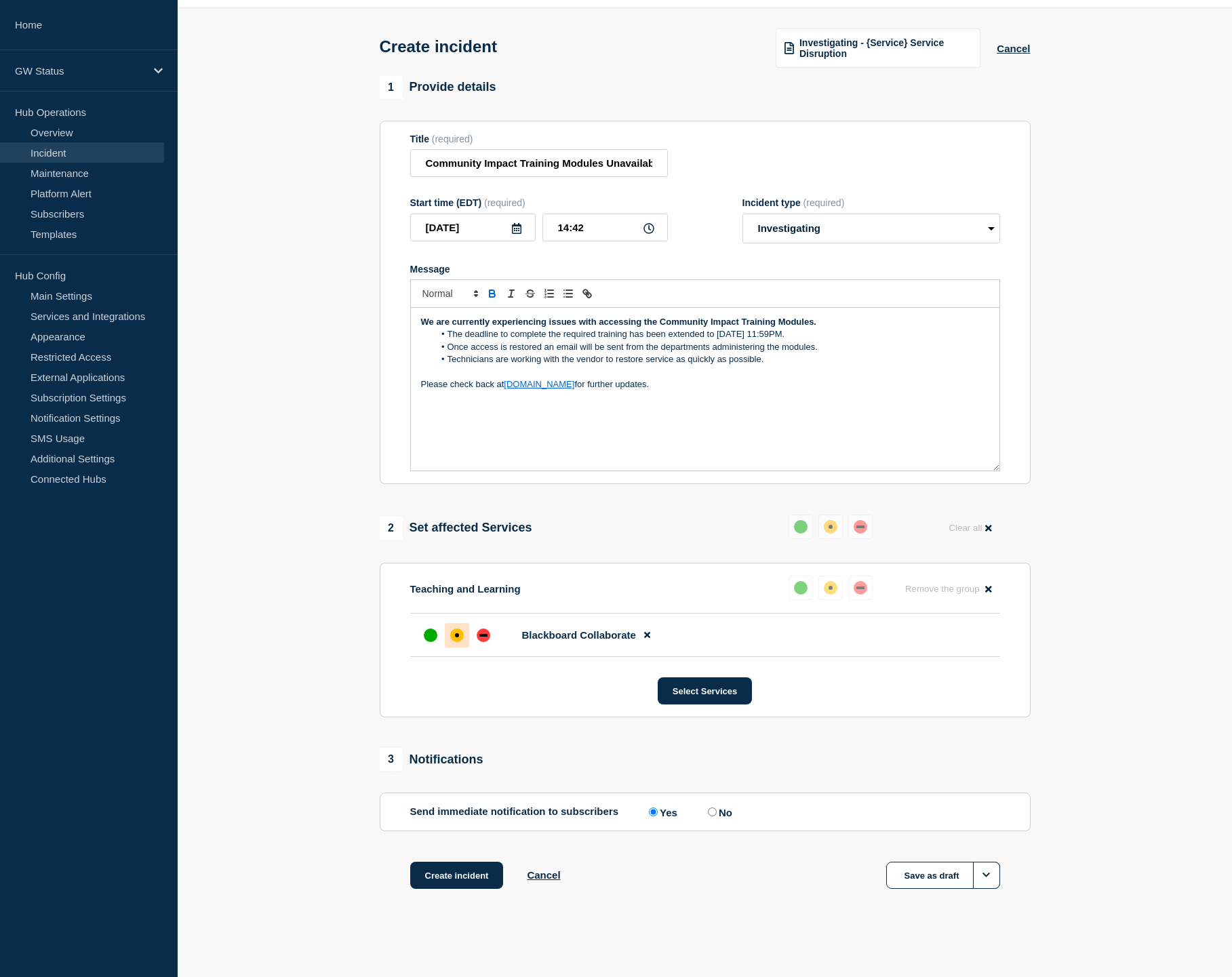
click at [814, 318] on strong "We are currently experiencing issues with accessing the Community Impact Traini…" at bounding box center [618, 322] width 395 height 10
drag, startPoint x: 884, startPoint y: 322, endPoint x: 420, endPoint y: 320, distance: 464.0
click at [420, 320] on div "We are currently experiencing issues with accessing the Community Impact Traini…" at bounding box center [705, 389] width 589 height 163
copy strong "We are currently experiencing issues with accessing the Community Impact Traini…"
click at [471, 884] on button "Create incident" at bounding box center [457, 875] width 94 height 27
